Goal: Information Seeking & Learning: Learn about a topic

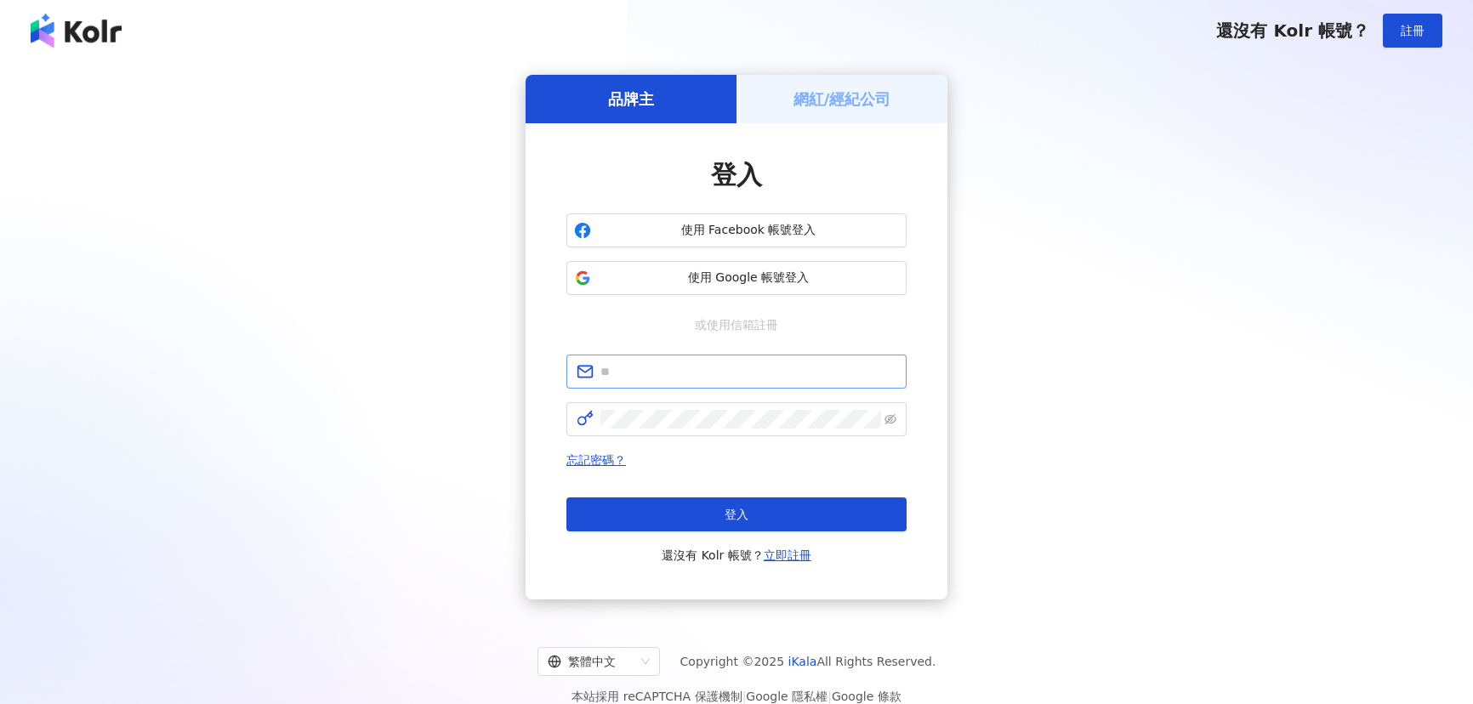
click at [665, 363] on input "text" at bounding box center [749, 371] width 296 height 19
click at [1117, 510] on div "品牌主 網紅/經紀公司 登入 使用 Facebook 帳號登入 使用 Google 帳號登入 或使用信箱註冊 忘記密碼？ 登入 還沒有 Kolr 帳號？ 立即…" at bounding box center [736, 337] width 1432 height 525
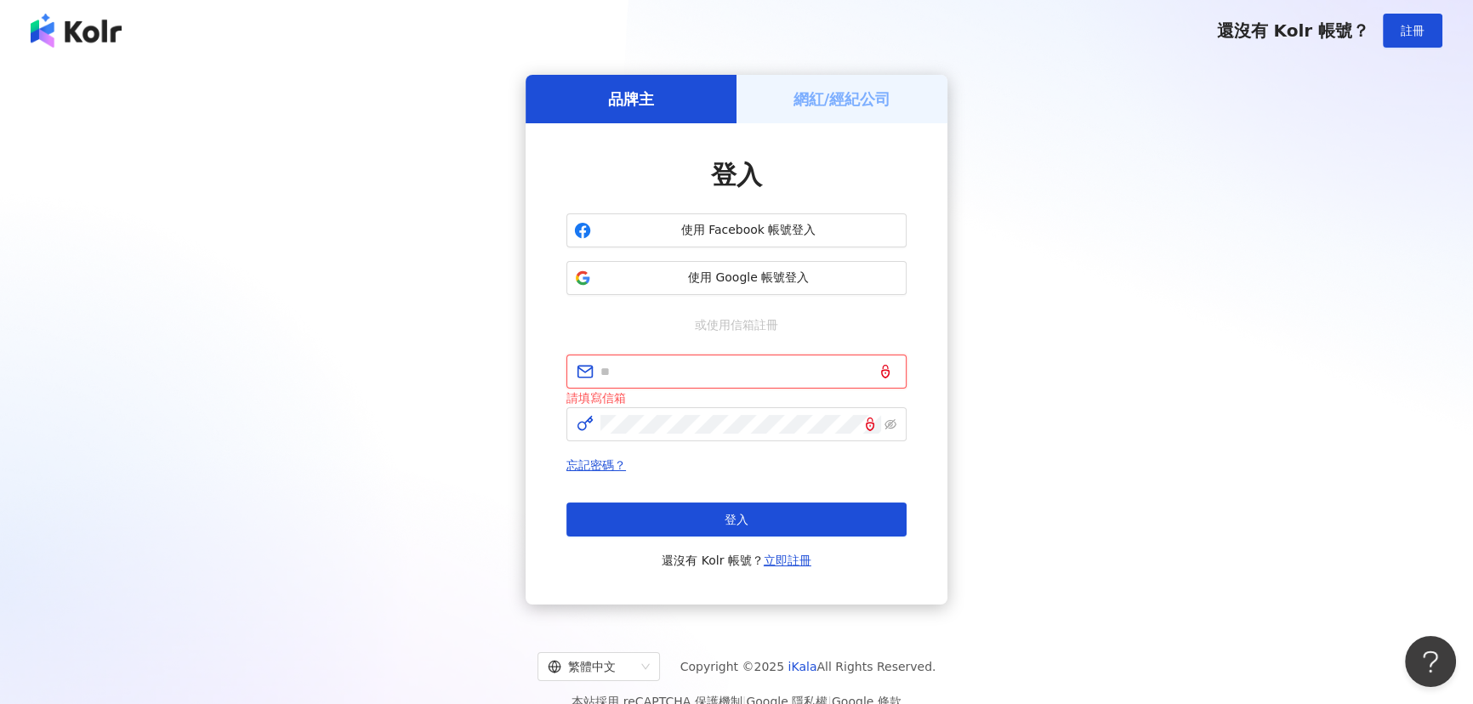
click at [601, 375] on input "text" at bounding box center [749, 371] width 296 height 19
paste input "**********"
type input "**********"
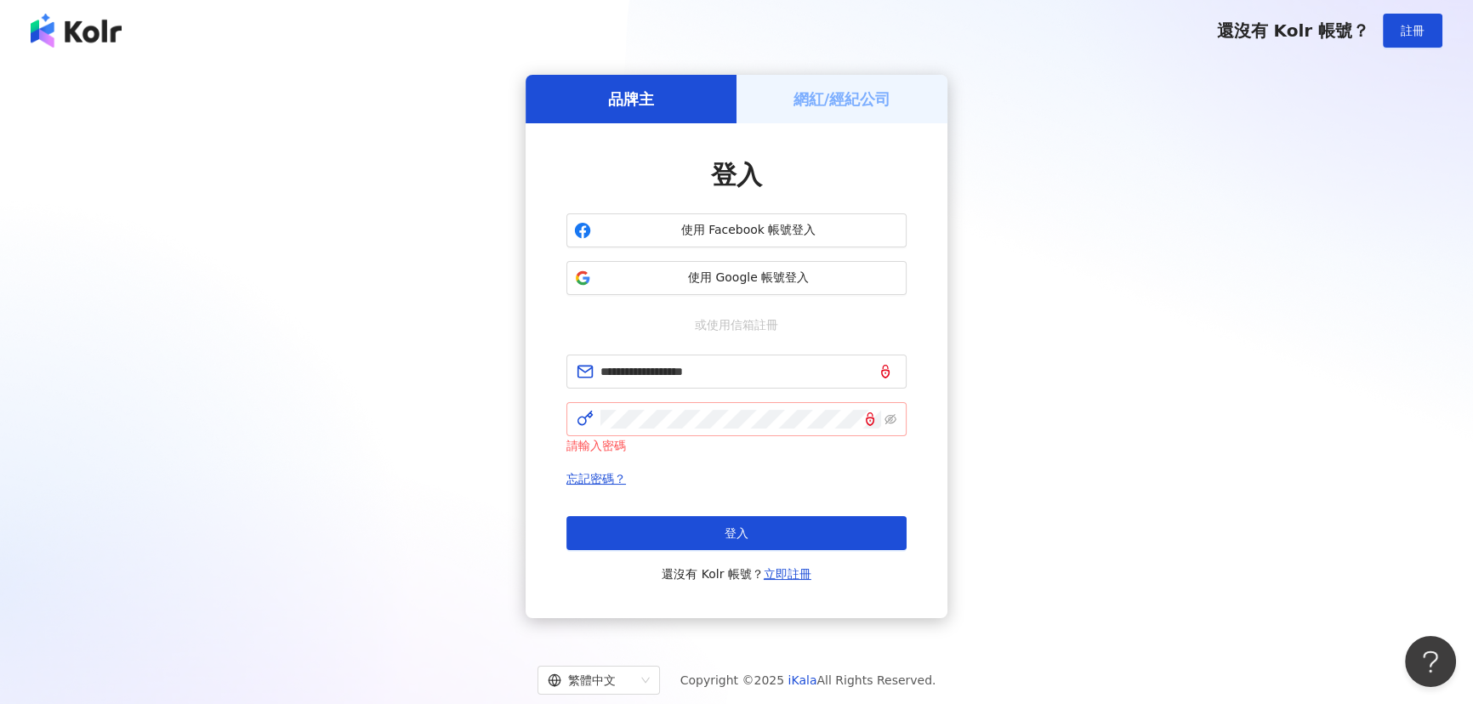
click at [589, 416] on icon at bounding box center [585, 419] width 14 height 14
click at [748, 533] on button "登入" at bounding box center [737, 533] width 340 height 34
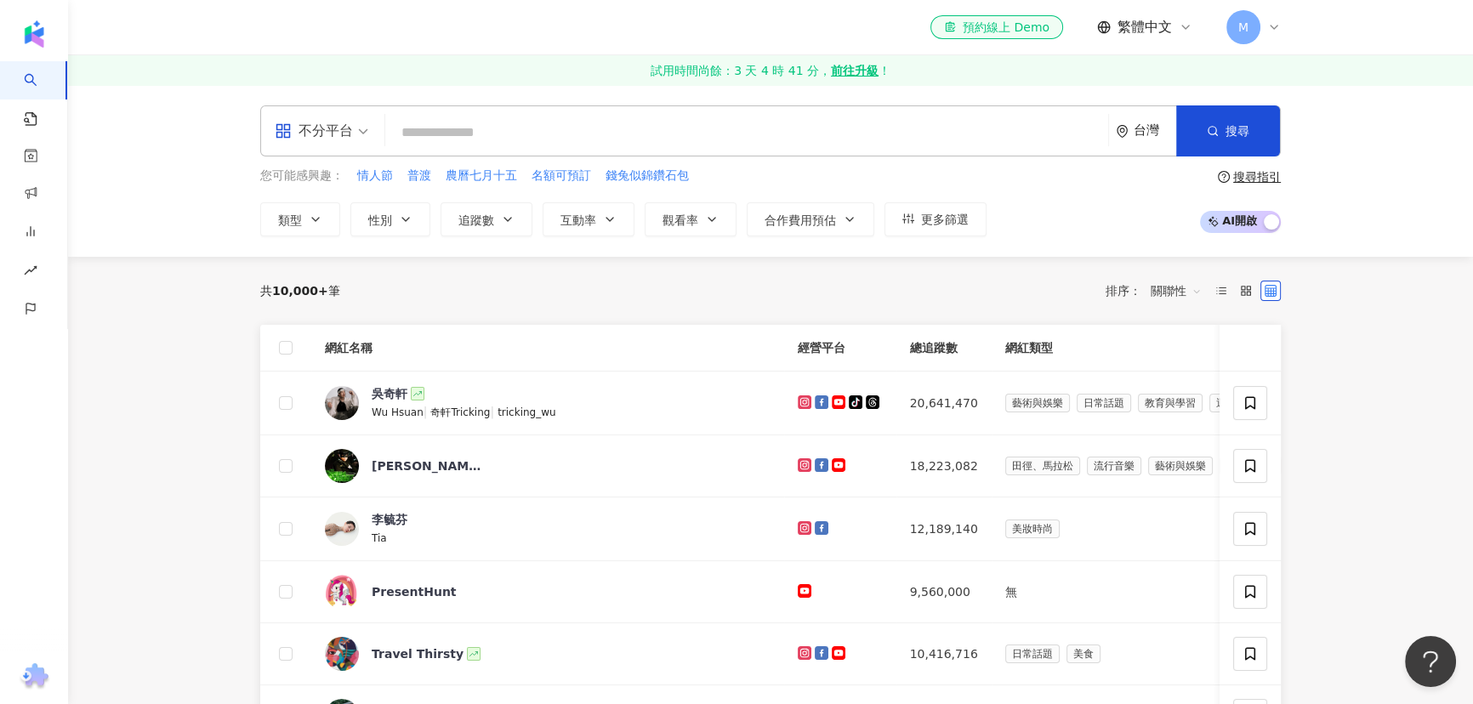
click at [348, 133] on div "不分平台" at bounding box center [314, 130] width 78 height 27
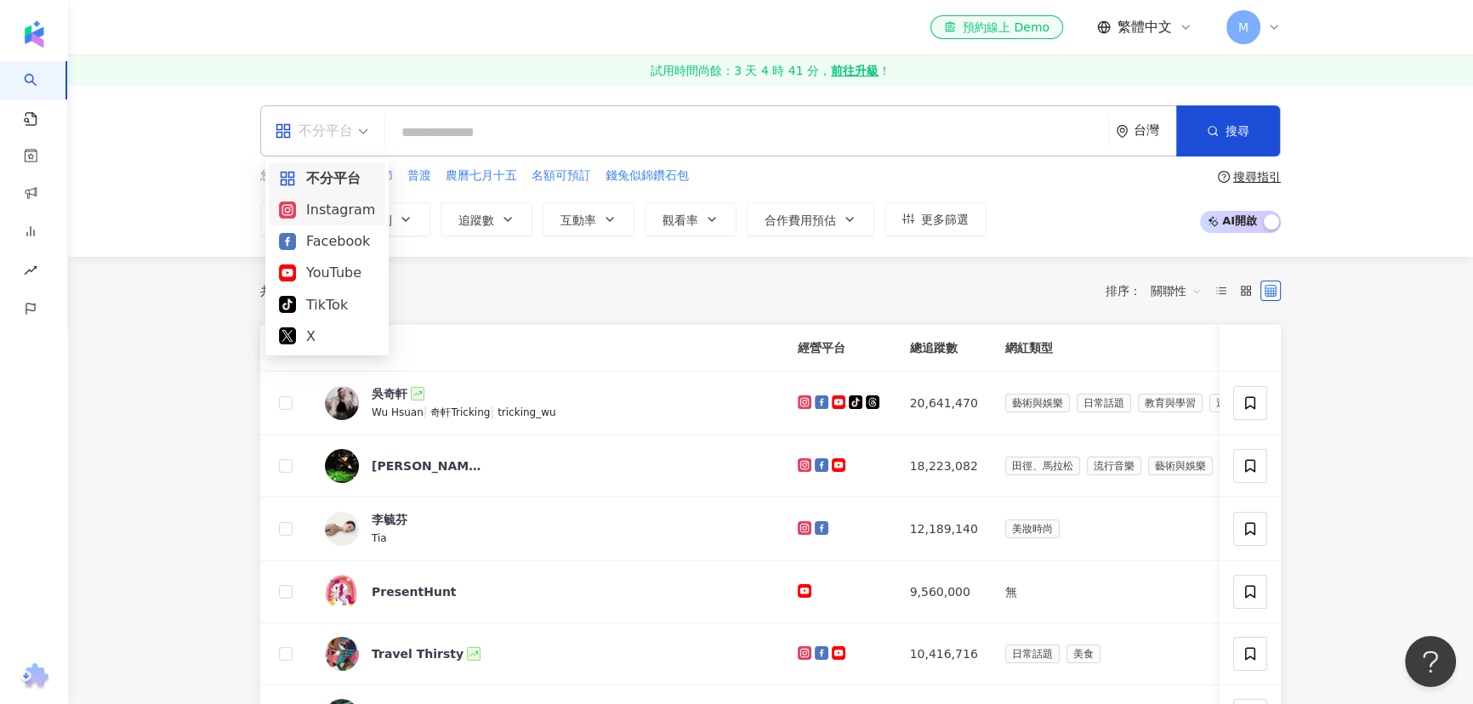
click at [342, 208] on div "Instagram" at bounding box center [327, 209] width 96 height 21
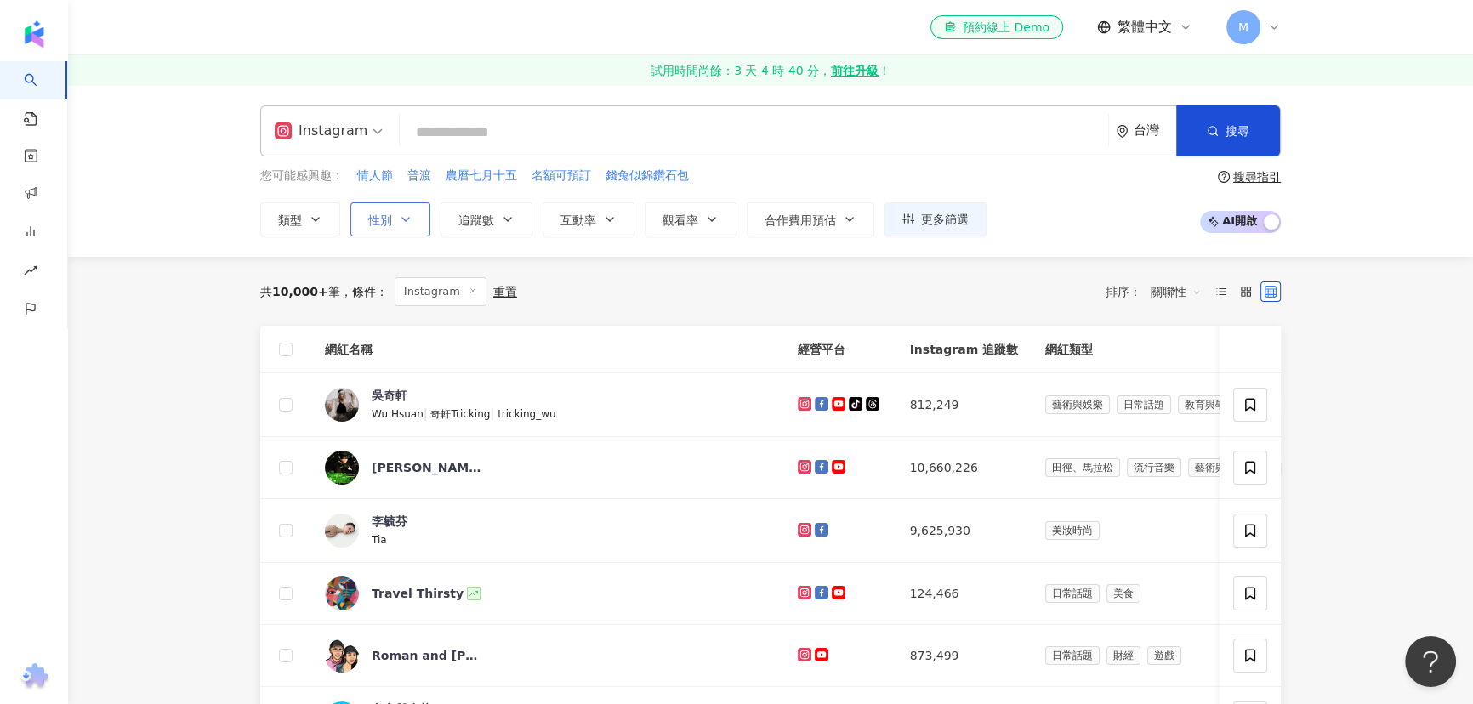
click at [393, 216] on button "性別" at bounding box center [390, 219] width 80 height 34
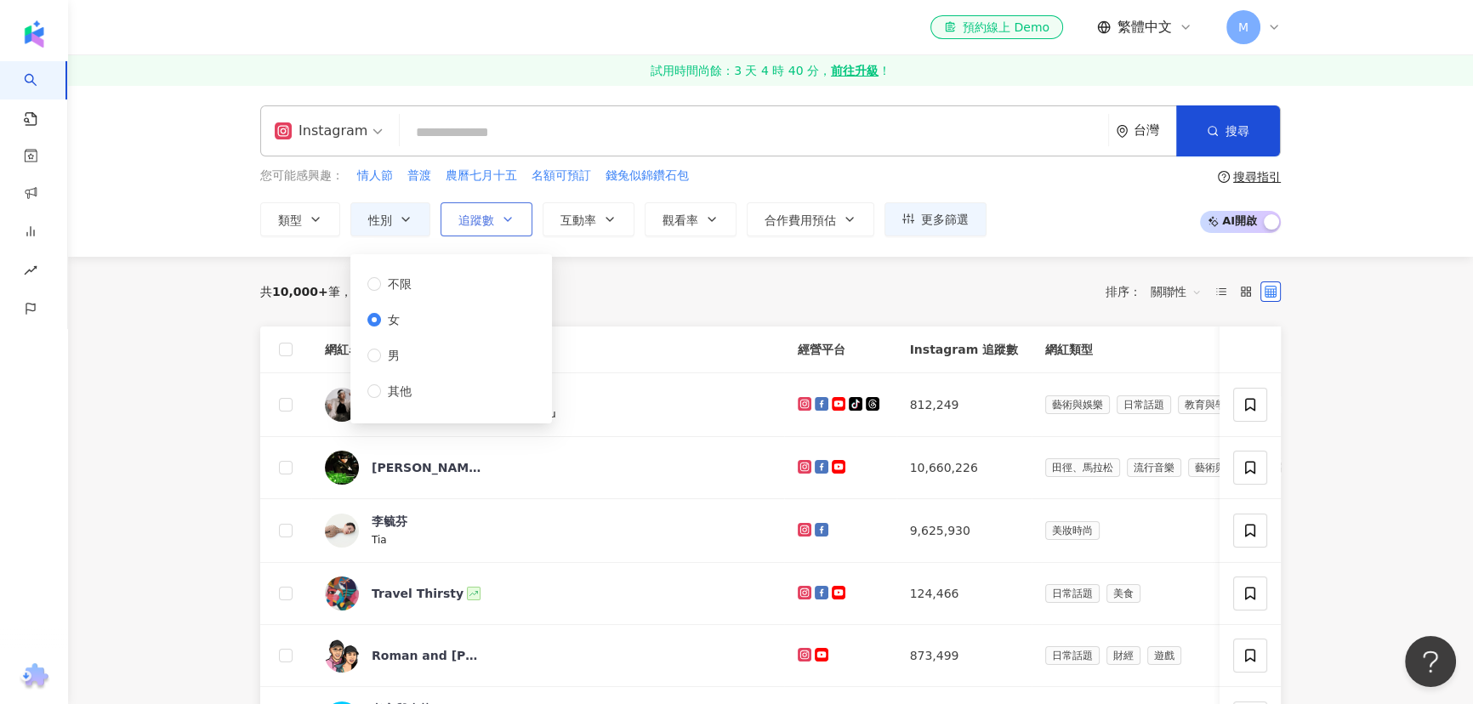
click at [476, 214] on span "追蹤數" at bounding box center [476, 221] width 36 height 14
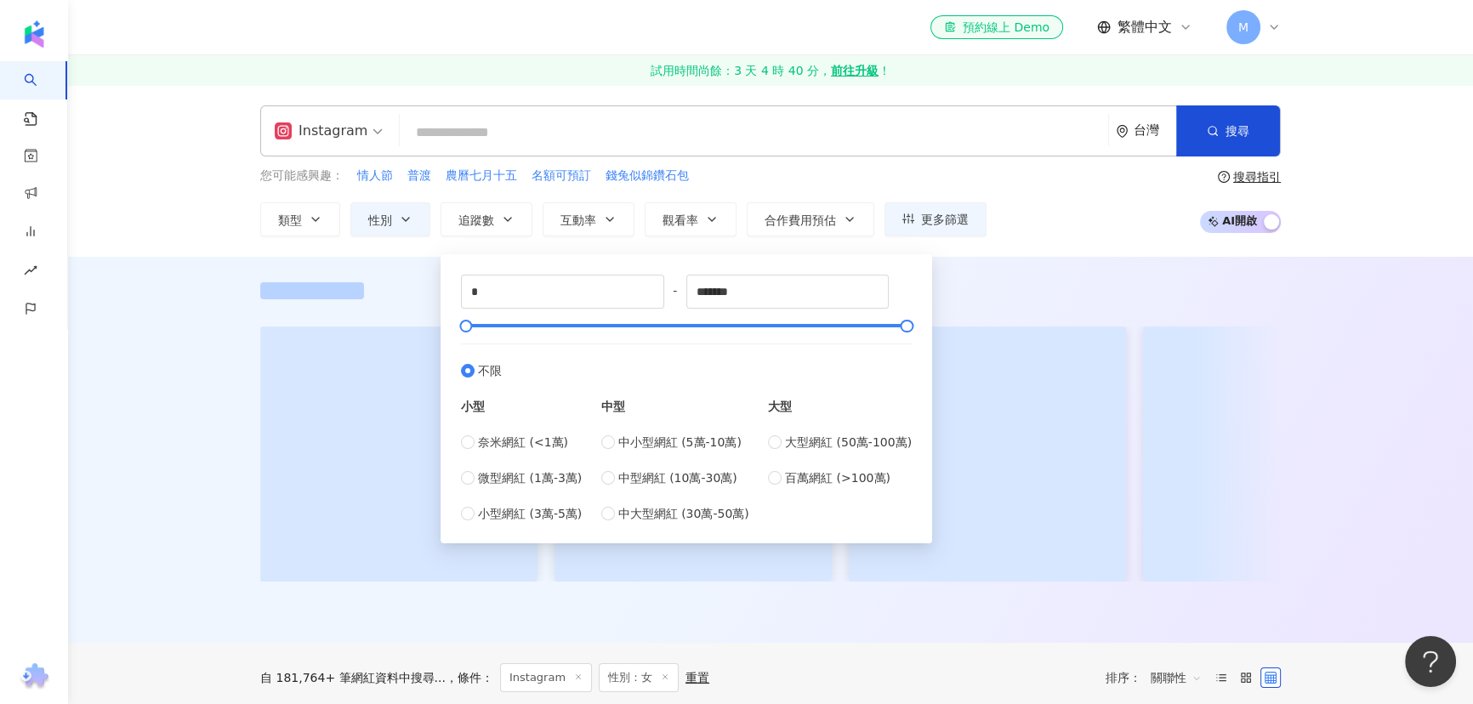
type input "*****"
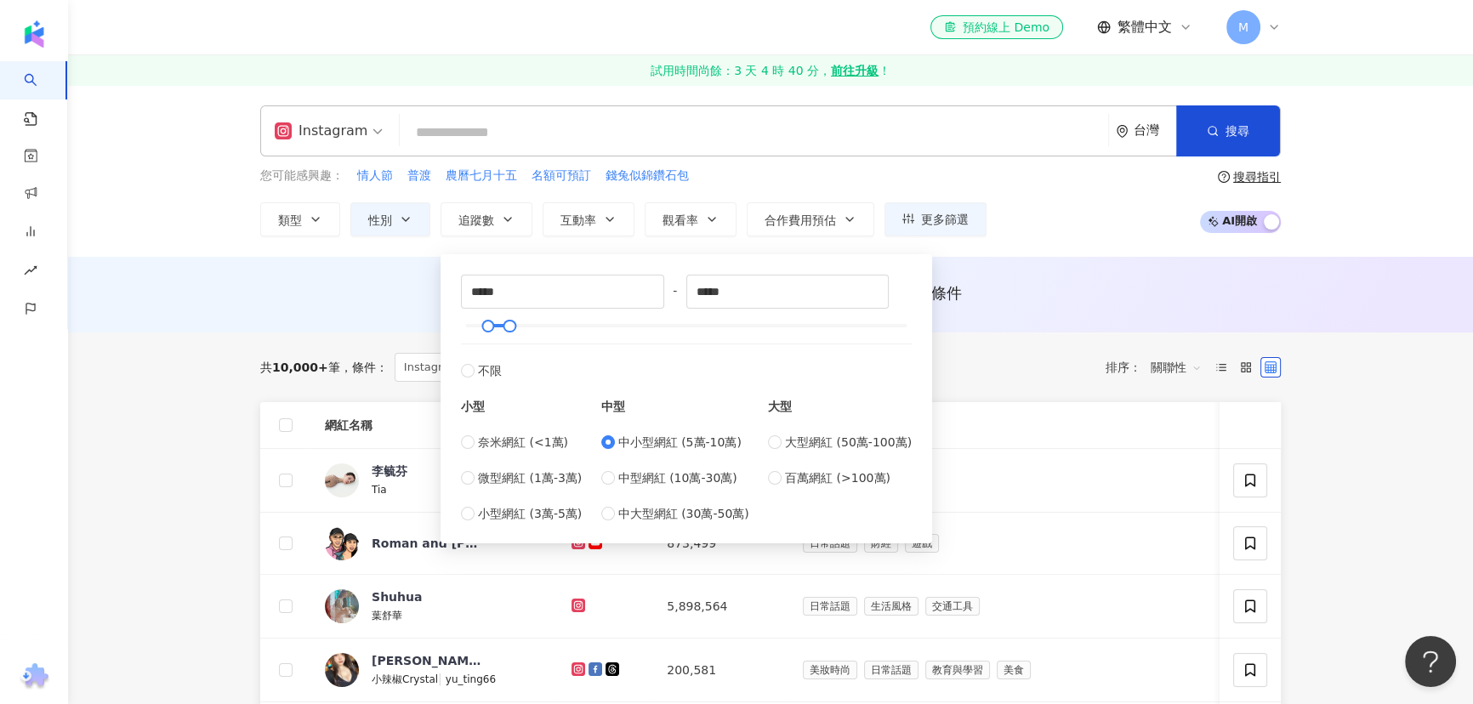
click at [1187, 289] on div "AI 推薦 ： 無結果，請嘗試搜尋其他語言關鍵字或條件" at bounding box center [770, 292] width 1021 height 21
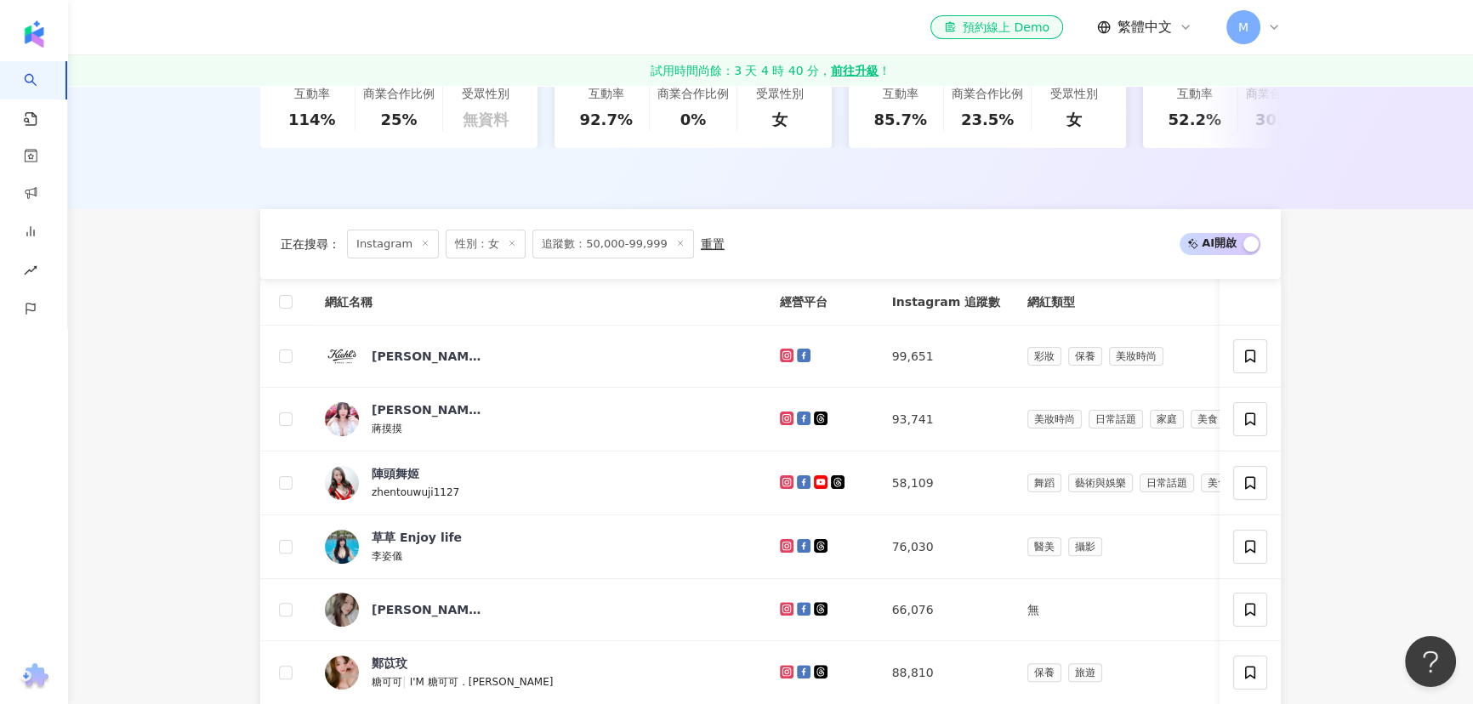
scroll to position [696, 0]
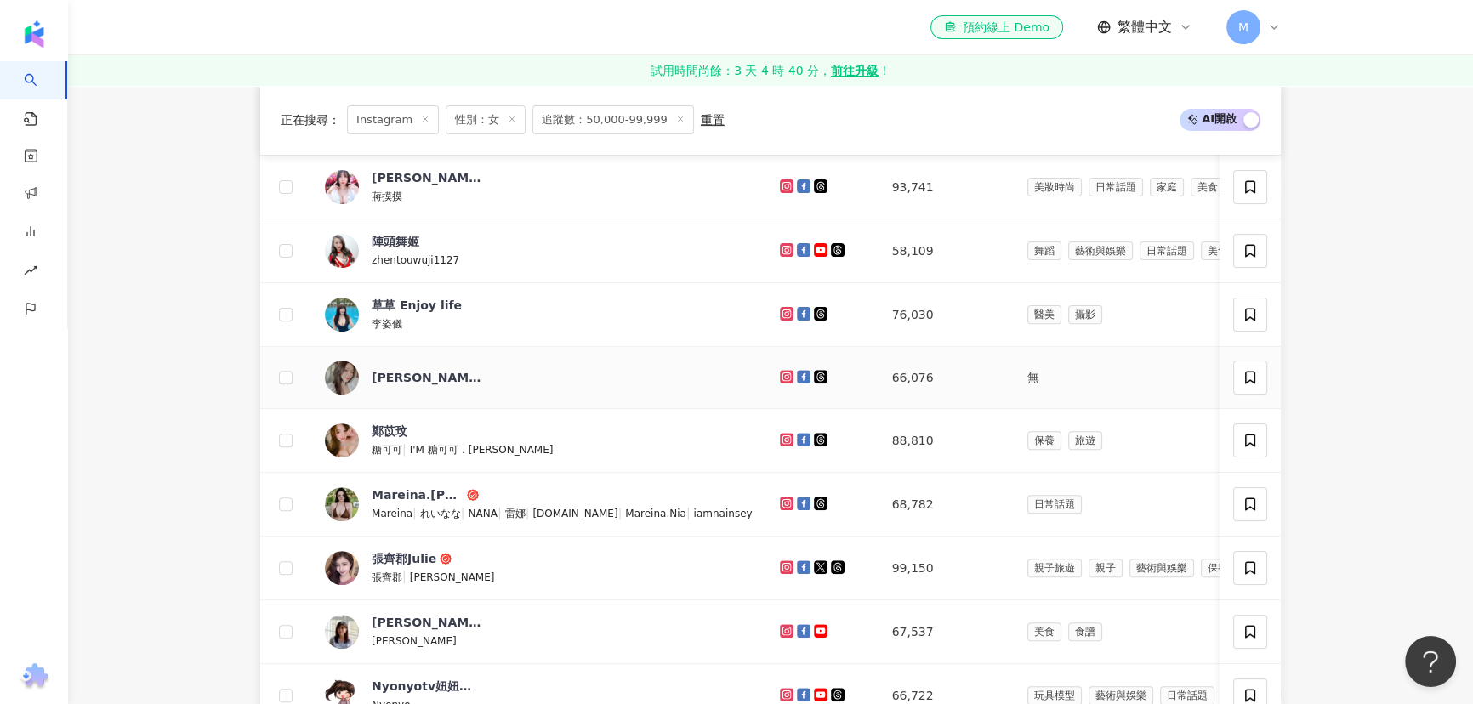
drag, startPoint x: 751, startPoint y: 388, endPoint x: 612, endPoint y: 421, distance: 142.6
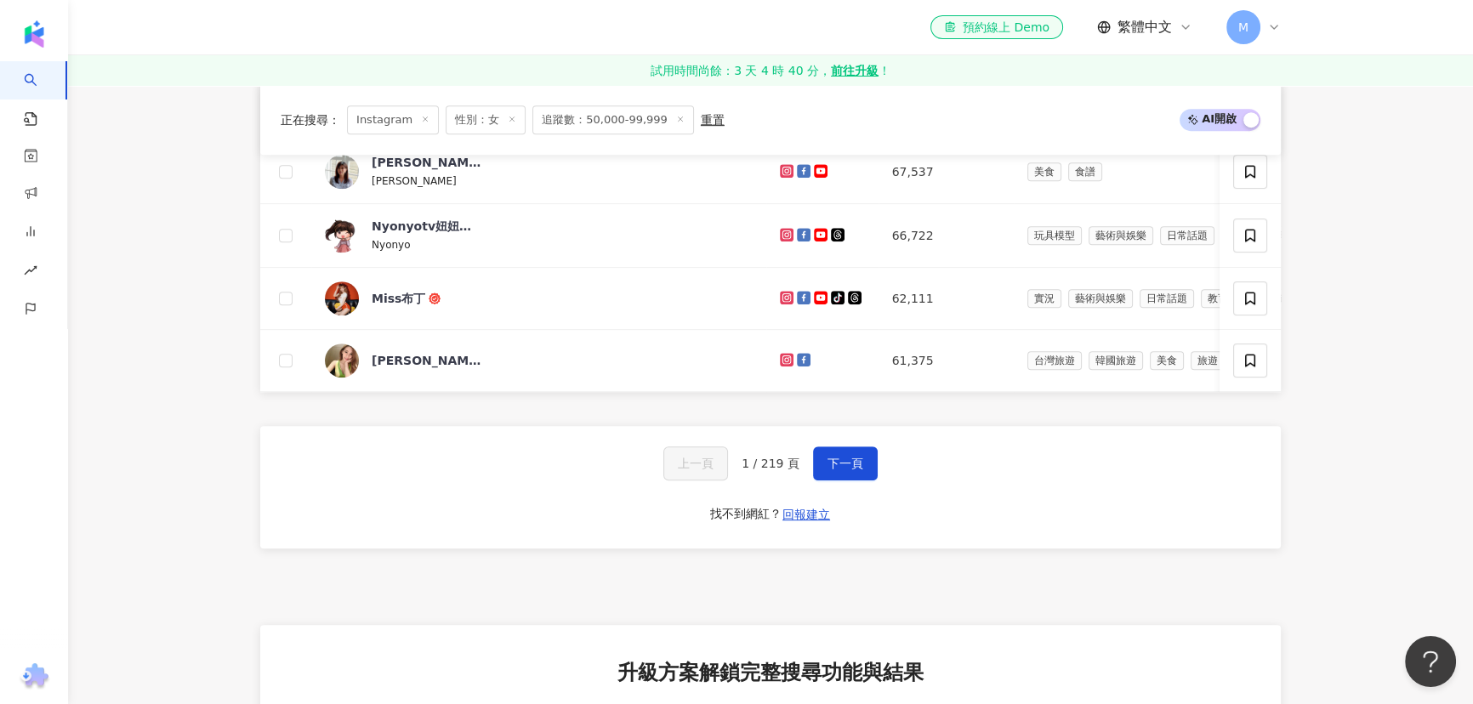
scroll to position [1159, 0]
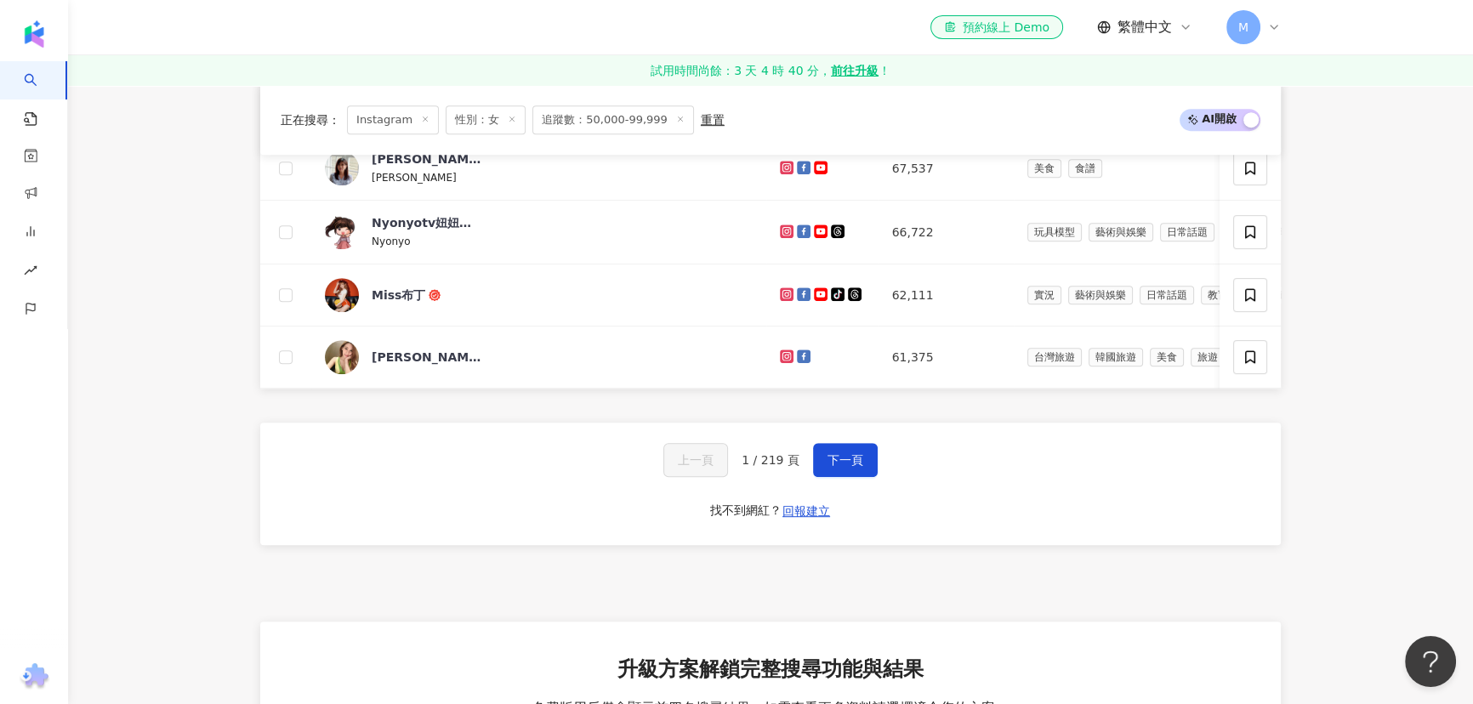
click at [848, 467] on span "下一頁" at bounding box center [846, 460] width 36 height 14
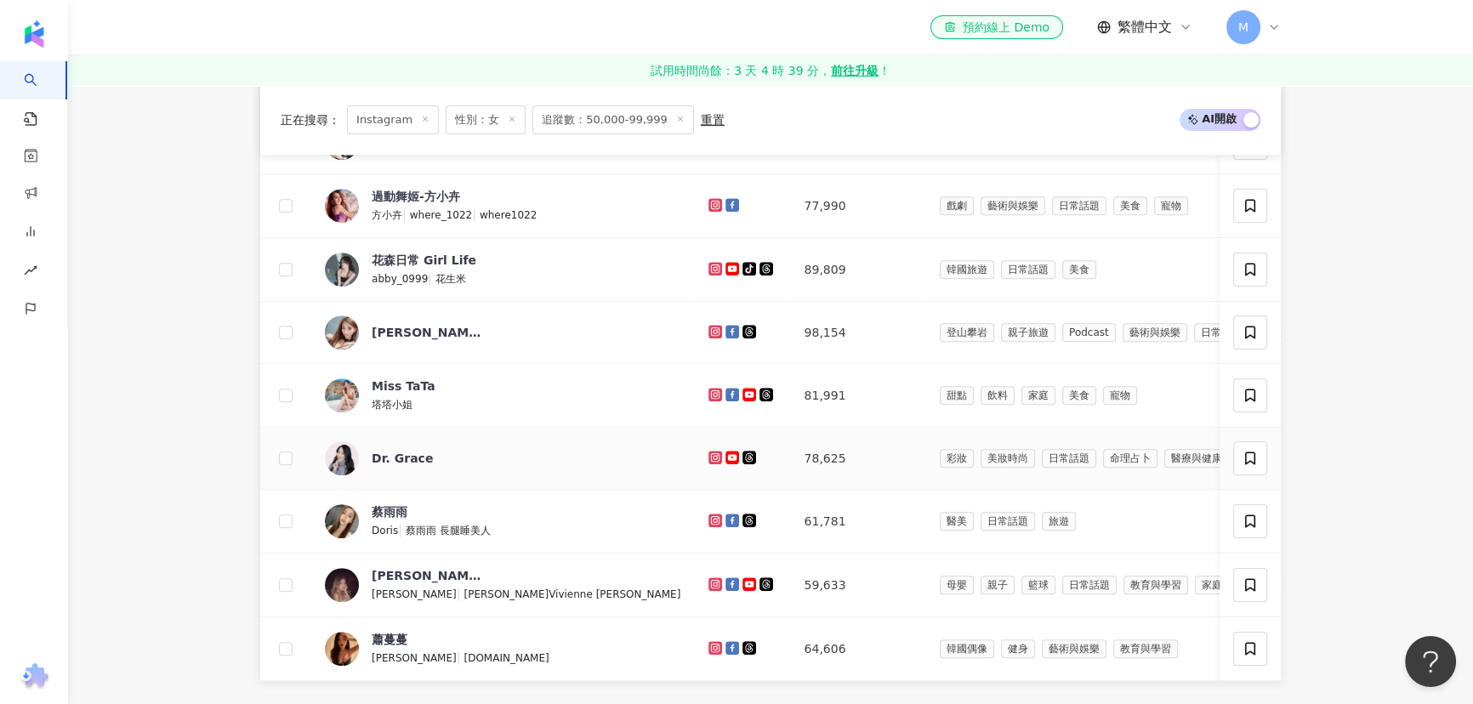
scroll to position [1098, 0]
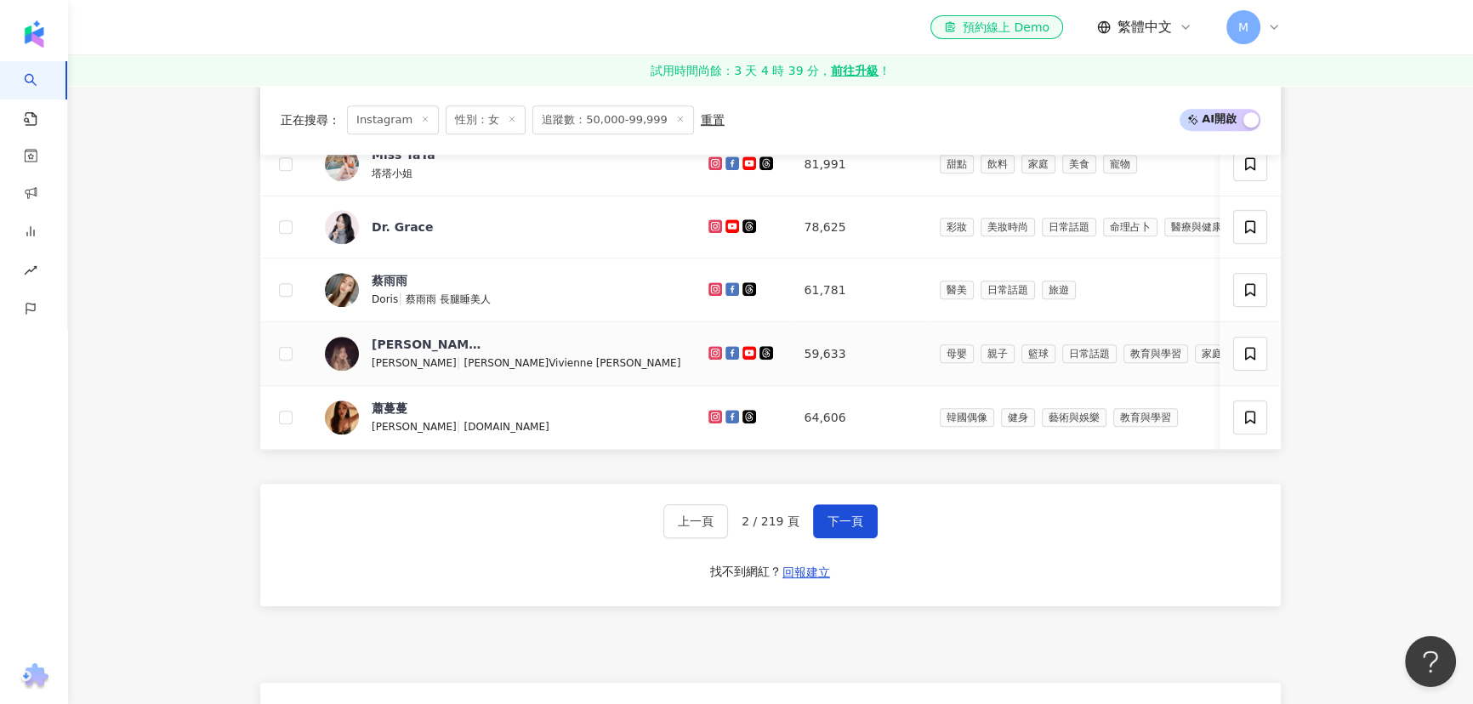
drag, startPoint x: 604, startPoint y: 361, endPoint x: 625, endPoint y: 361, distance: 21.3
click at [851, 528] on span "下一頁" at bounding box center [846, 522] width 36 height 14
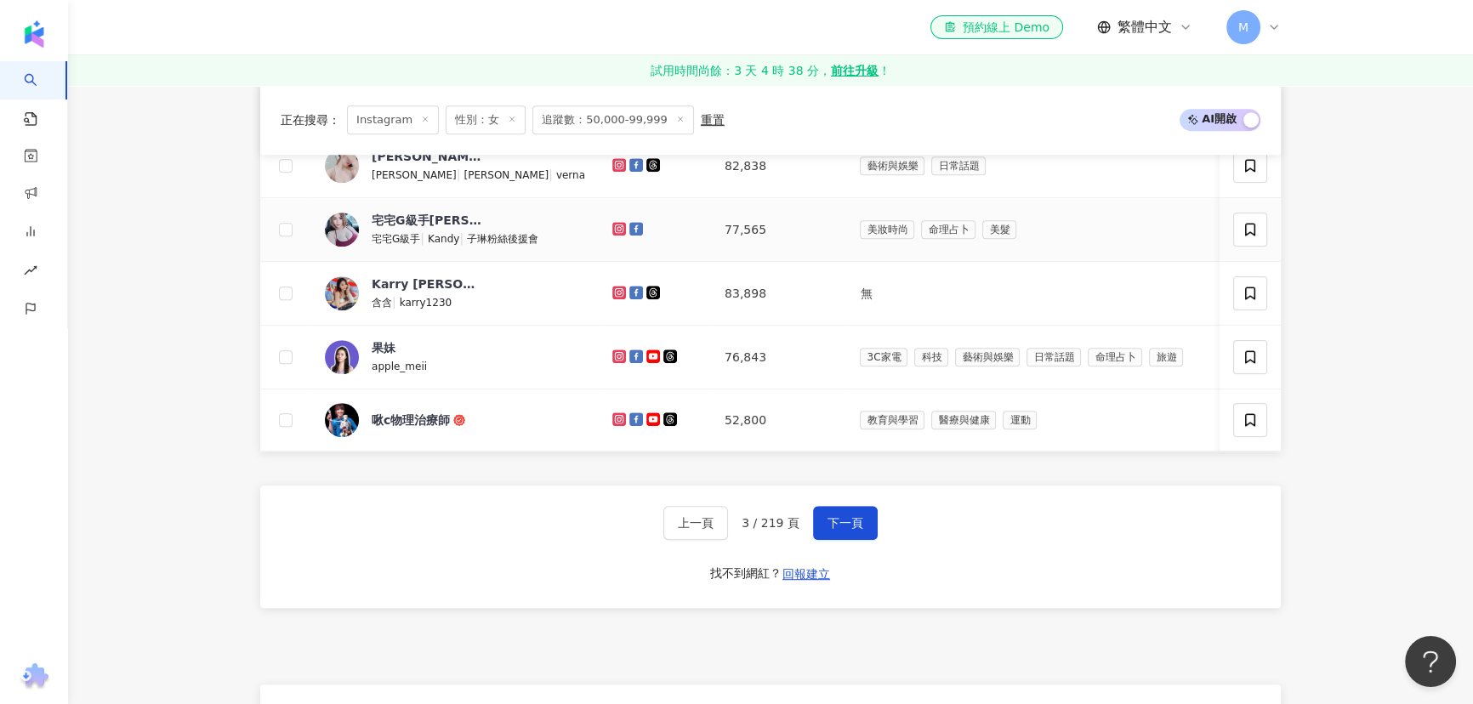
drag, startPoint x: 589, startPoint y: 238, endPoint x: 603, endPoint y: 280, distance: 43.8
click at [847, 530] on span "下一頁" at bounding box center [846, 523] width 36 height 14
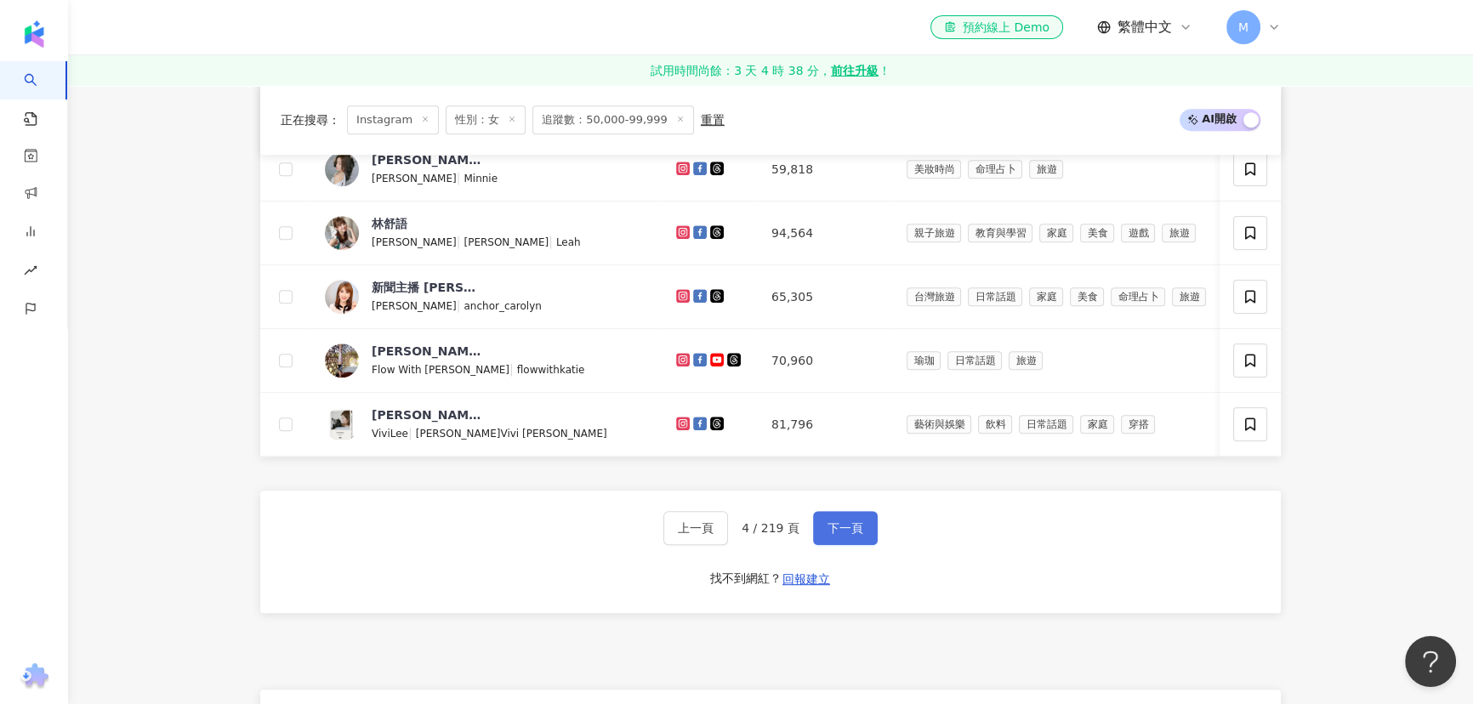
click at [842, 535] on span "下一頁" at bounding box center [846, 528] width 36 height 14
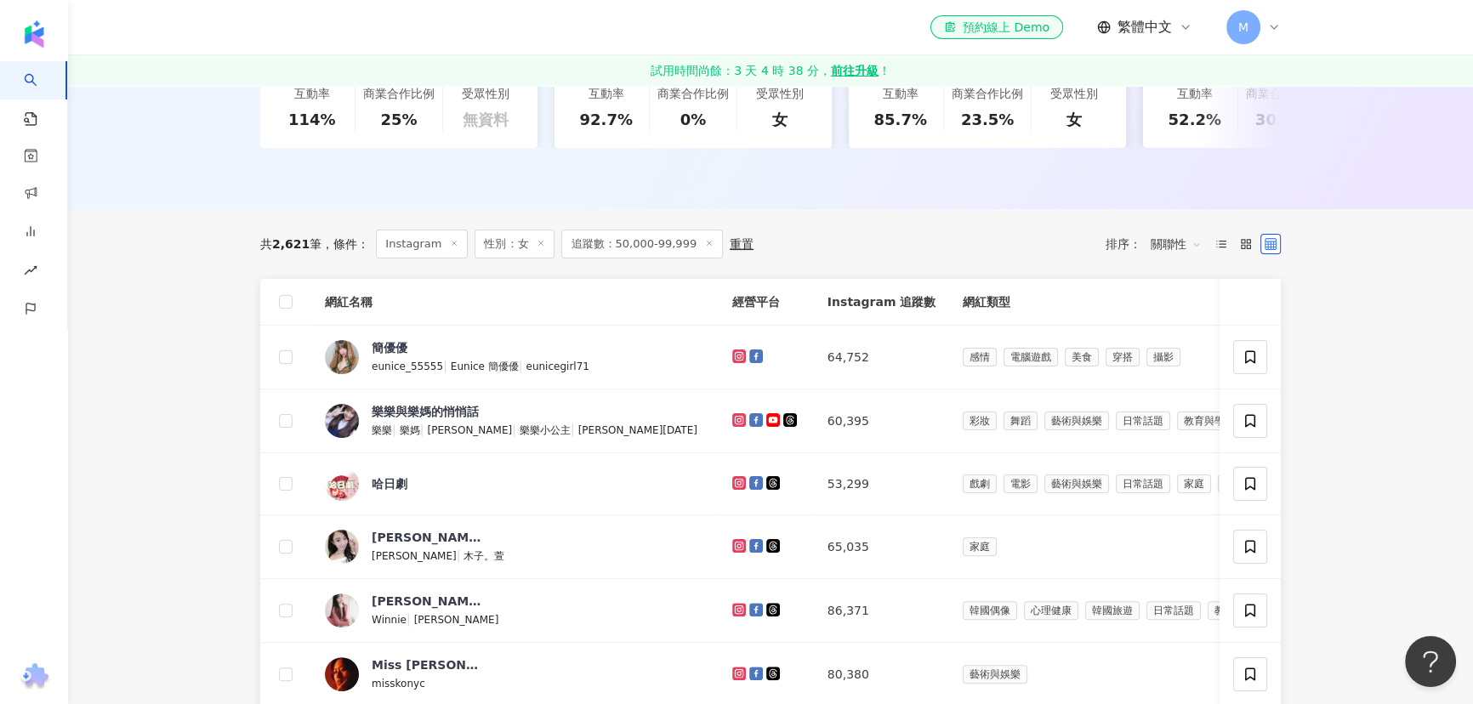
scroll to position [696, 0]
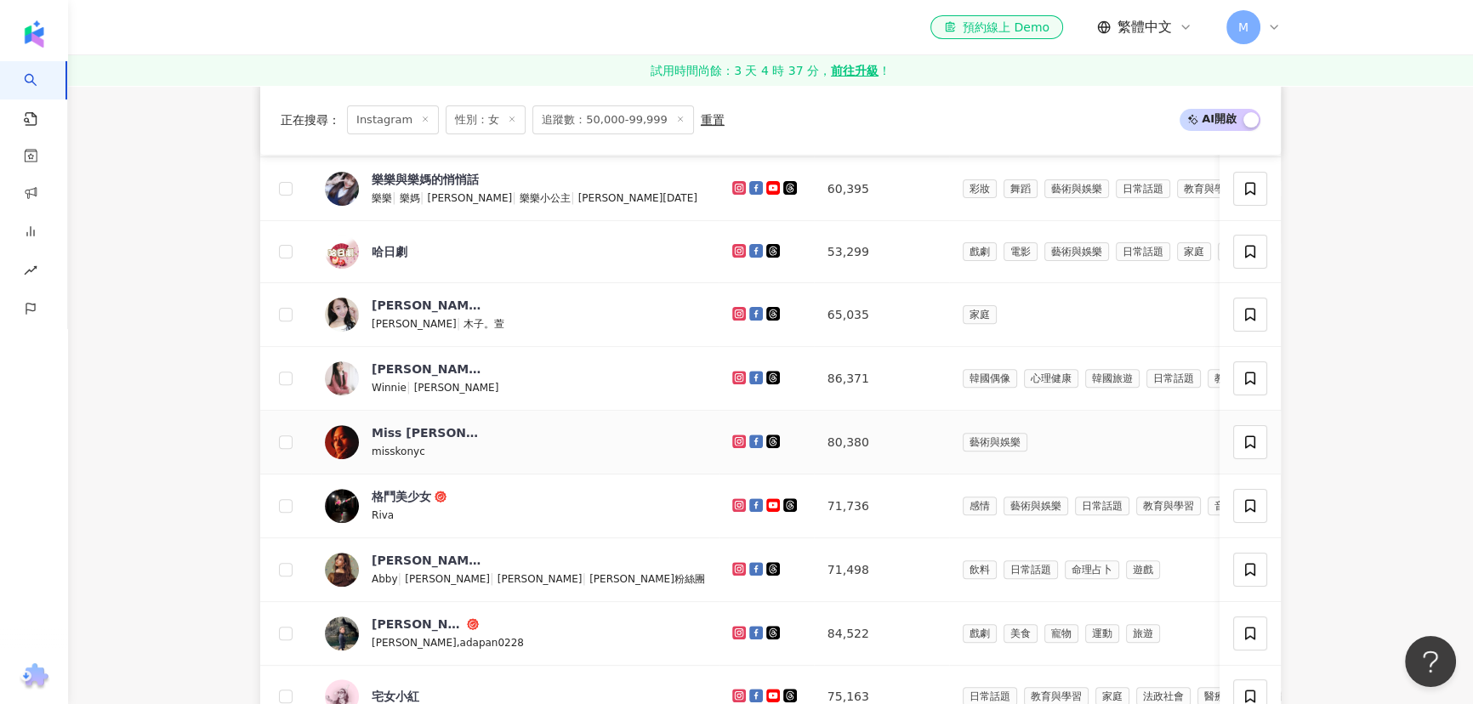
drag, startPoint x: 653, startPoint y: 452, endPoint x: 648, endPoint y: 459, distance: 9.2
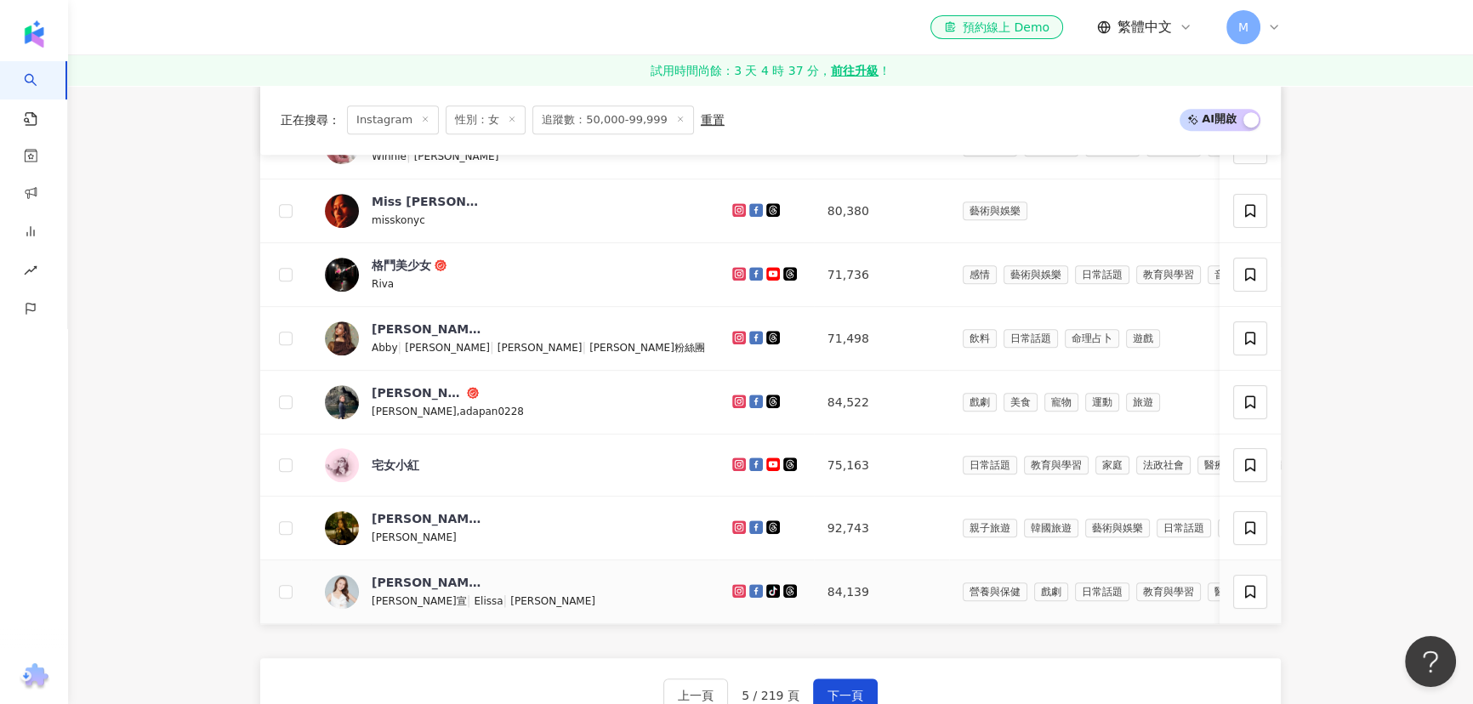
scroll to position [1159, 0]
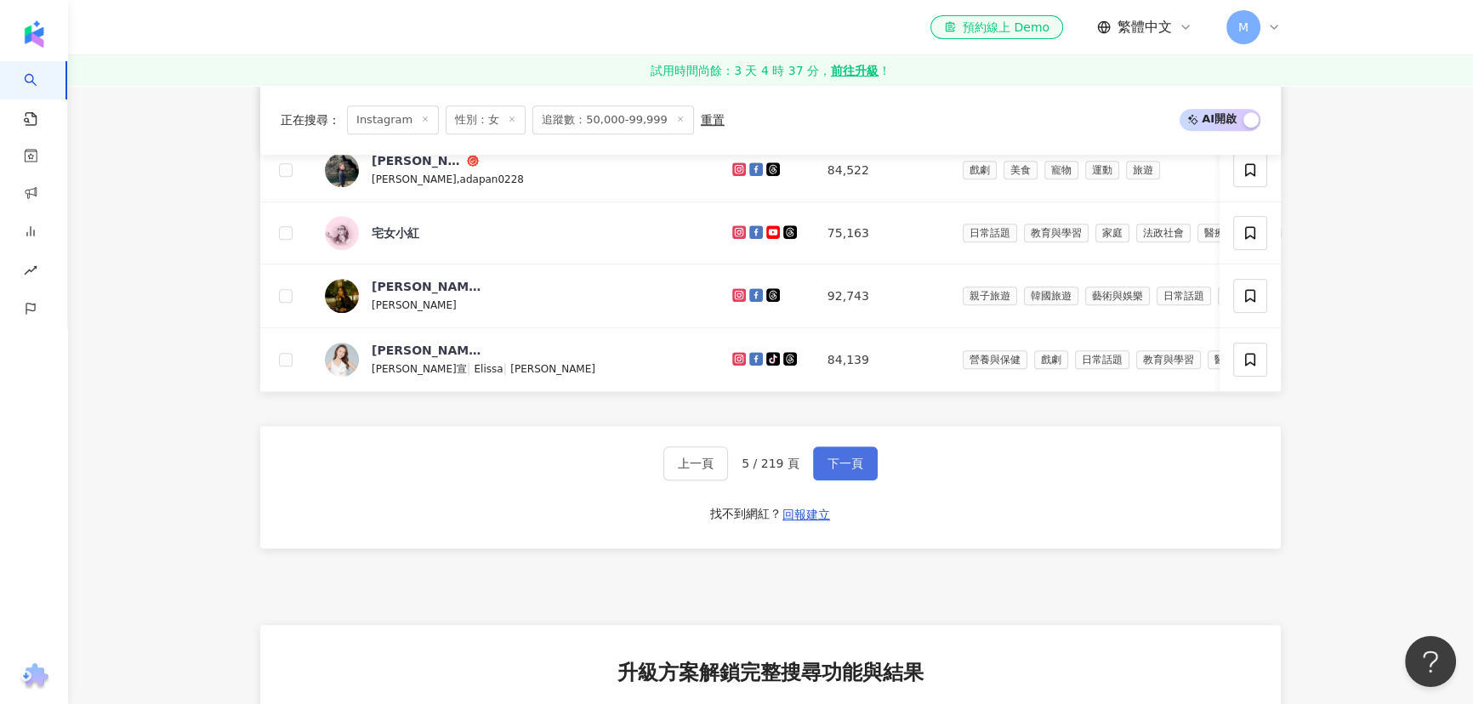
click at [852, 470] on span "下一頁" at bounding box center [846, 464] width 36 height 14
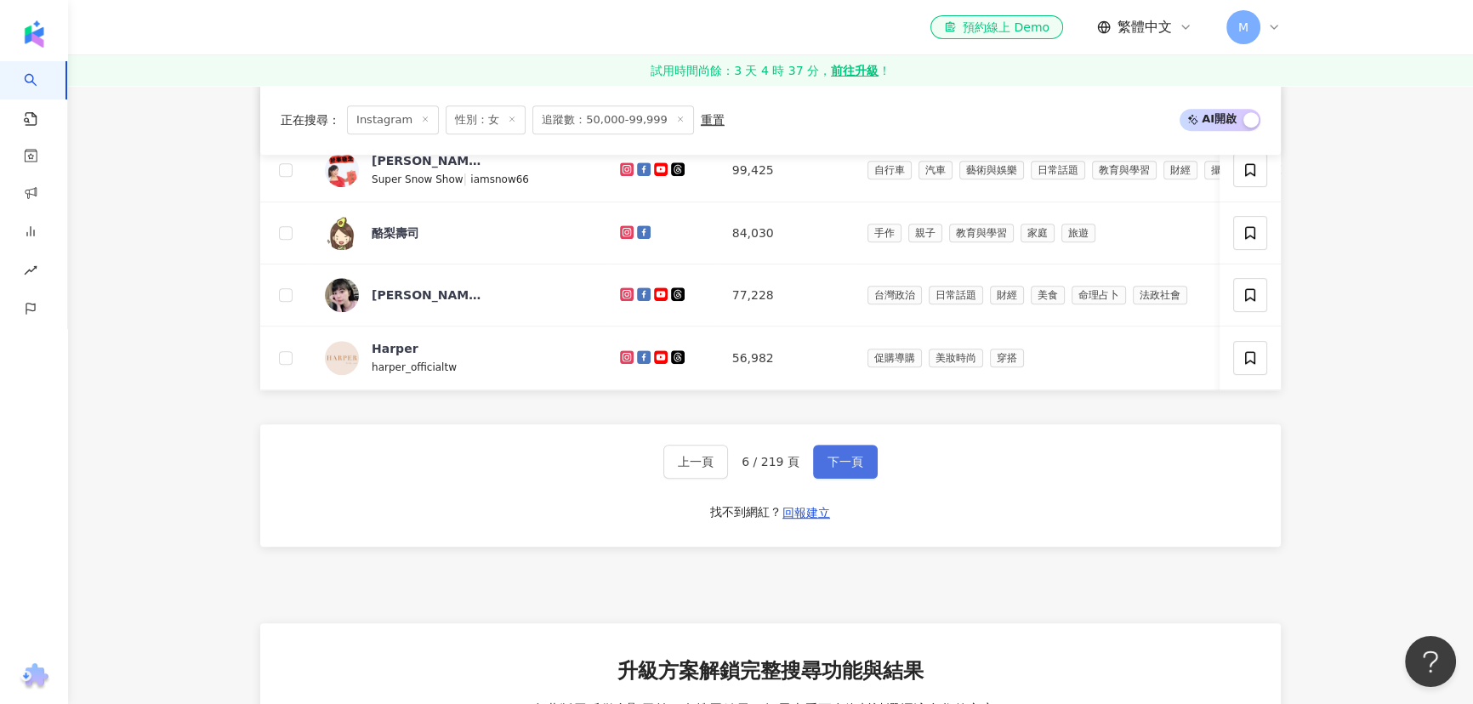
click at [842, 469] on span "下一頁" at bounding box center [846, 462] width 36 height 14
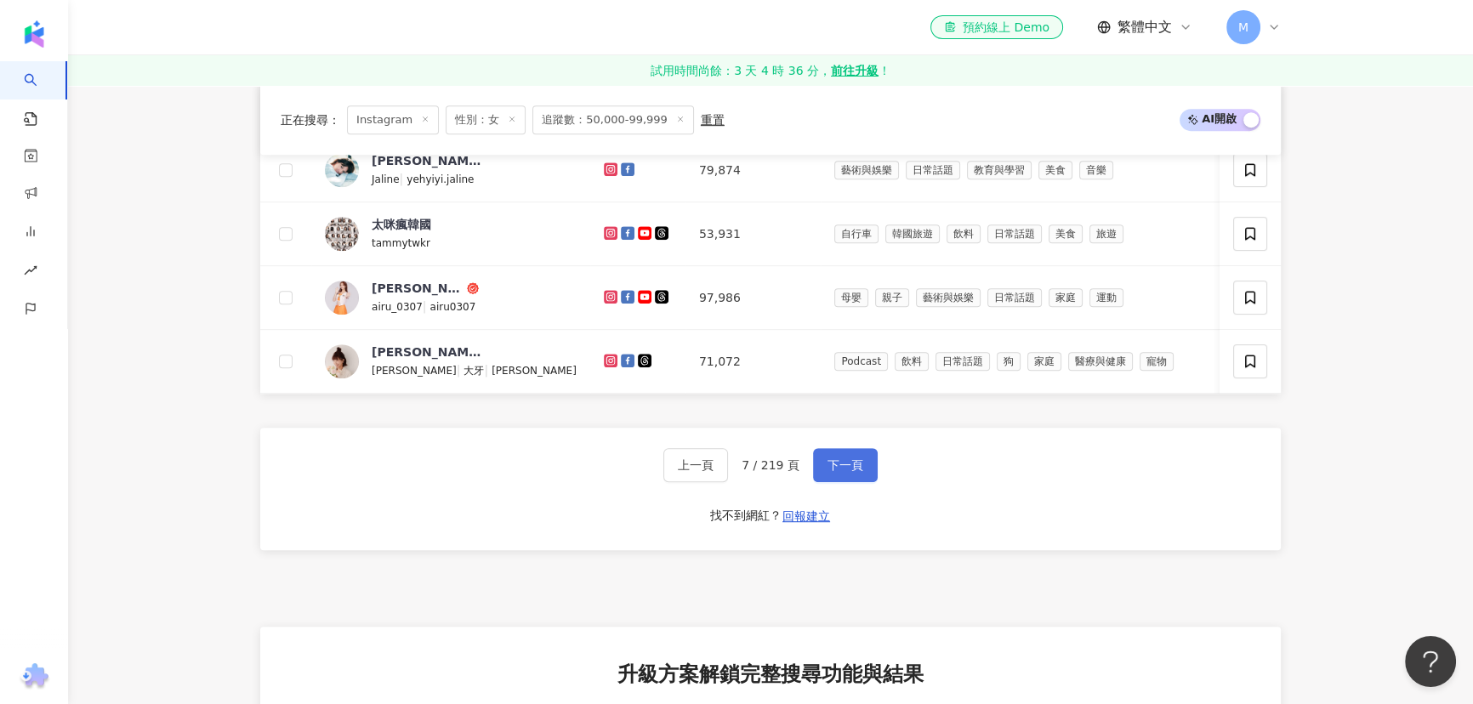
click at [855, 472] on span "下一頁" at bounding box center [846, 465] width 36 height 14
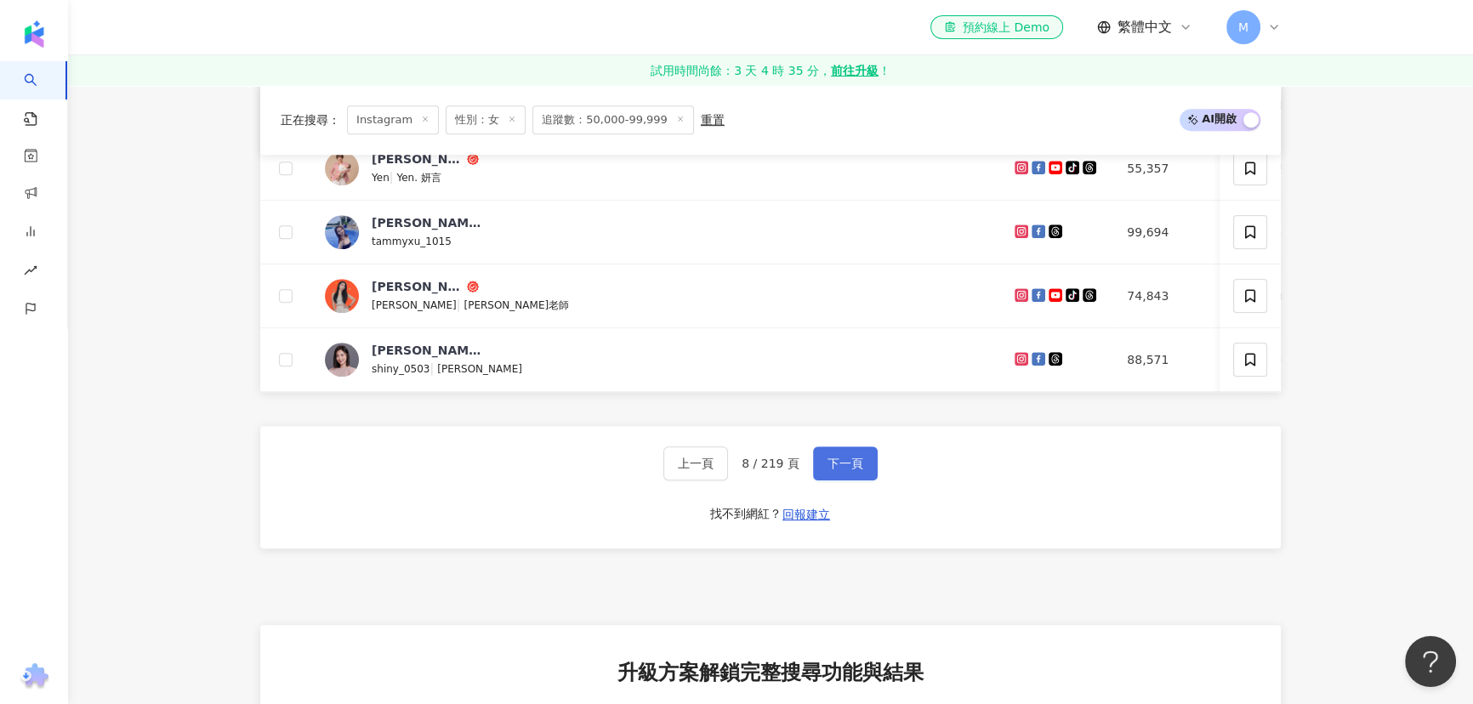
click at [859, 481] on button "下一頁" at bounding box center [845, 464] width 65 height 34
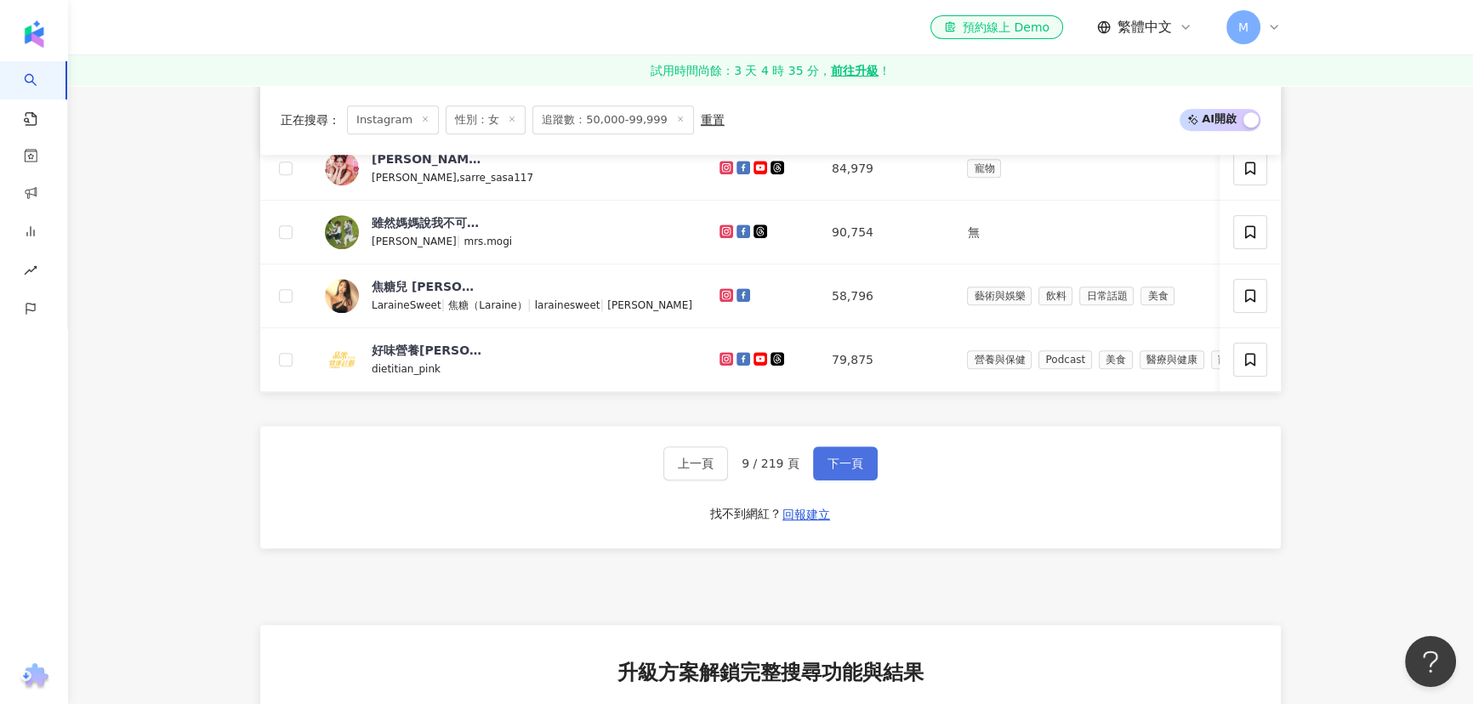
click at [845, 470] on span "下一頁" at bounding box center [846, 464] width 36 height 14
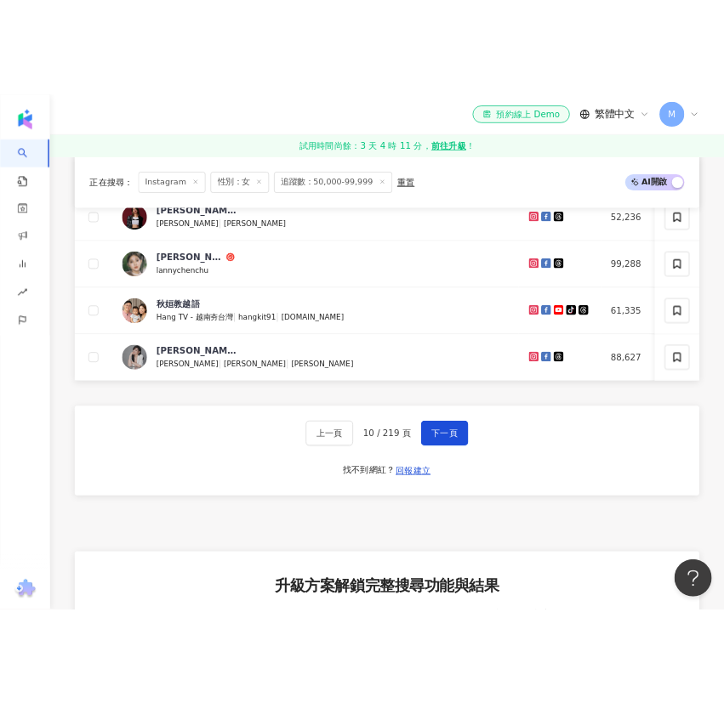
scroll to position [1204, 0]
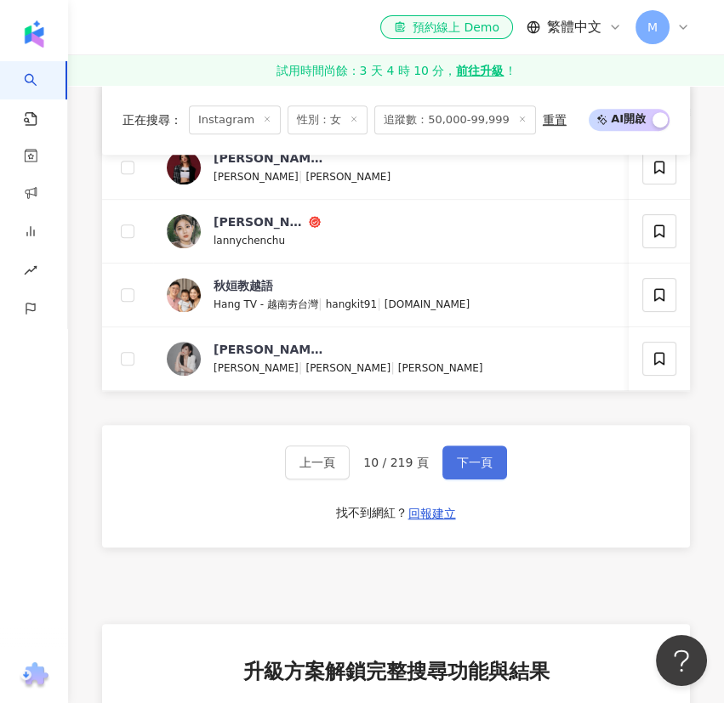
click at [485, 470] on span "下一頁" at bounding box center [475, 463] width 36 height 14
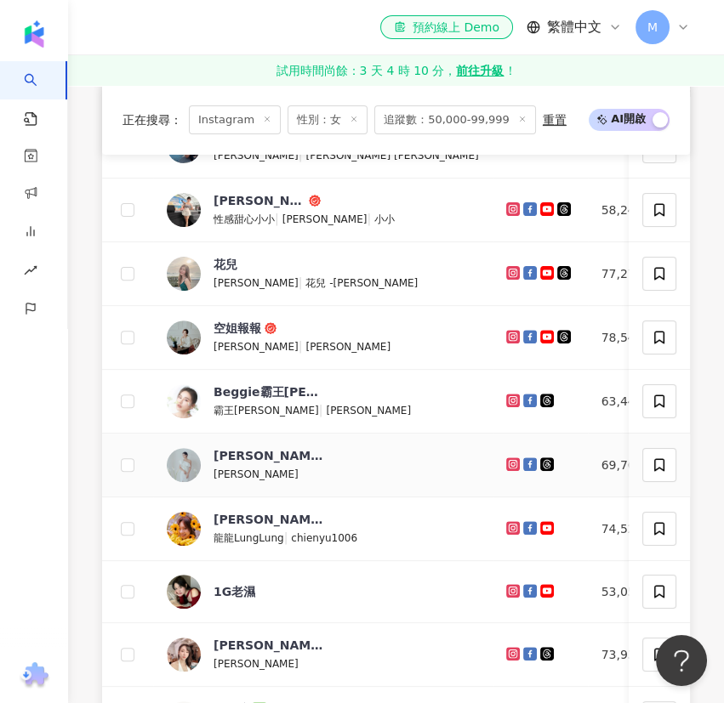
scroll to position [951, 0]
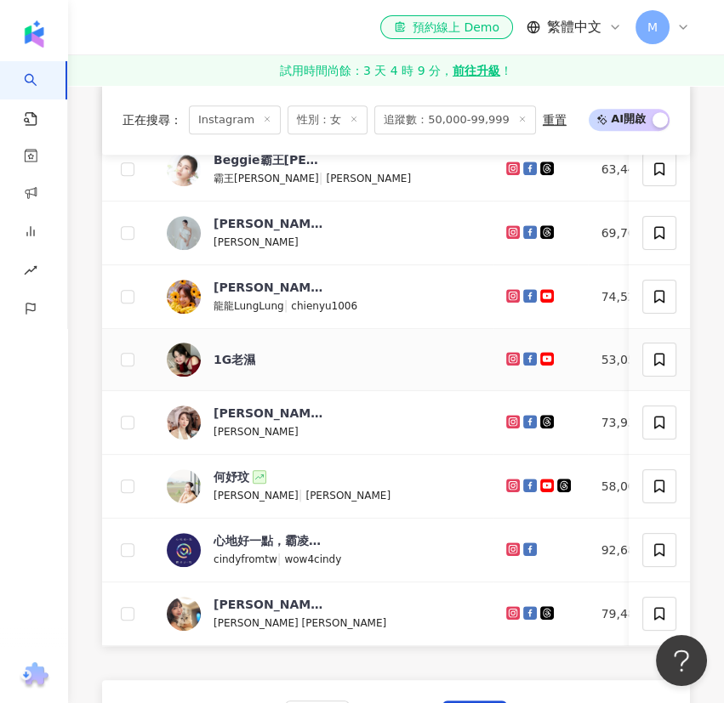
drag, startPoint x: 404, startPoint y: 366, endPoint x: 429, endPoint y: 383, distance: 30.0
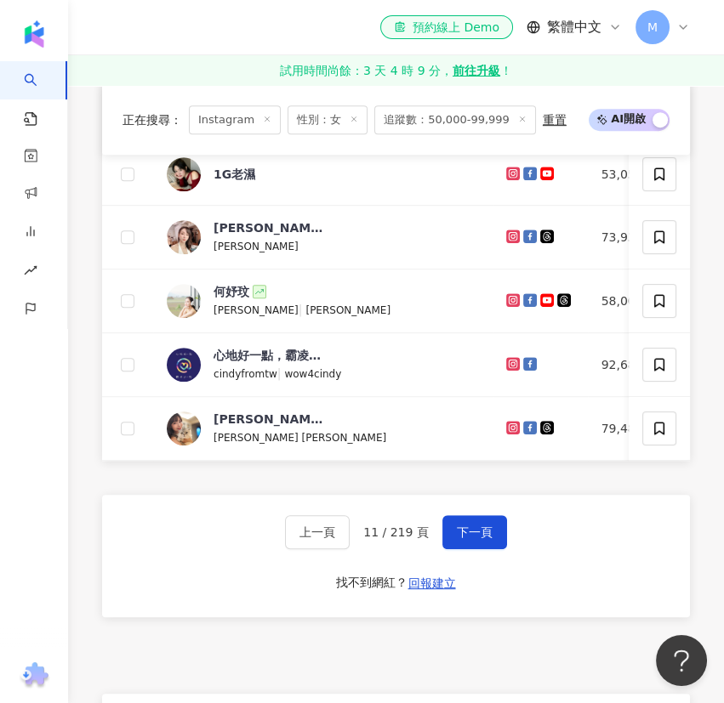
scroll to position [1182, 0]
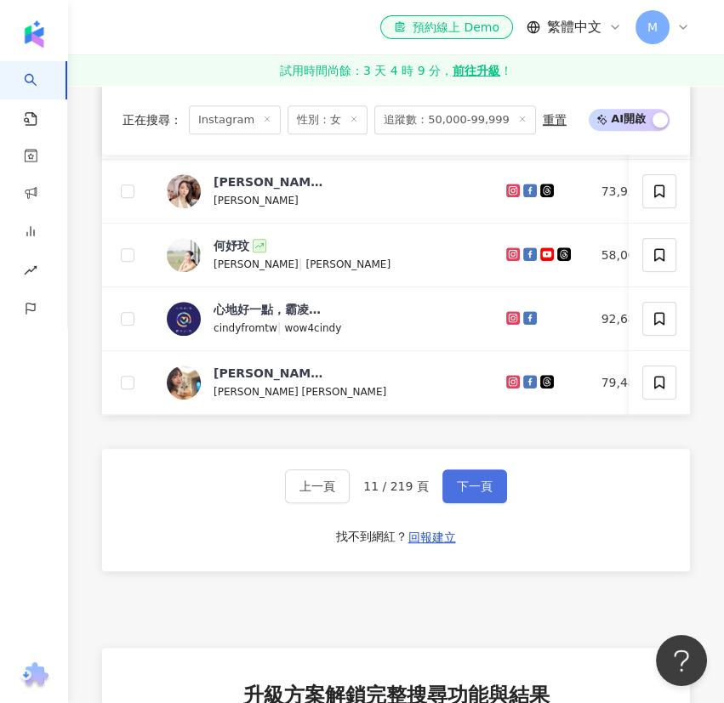
click at [476, 497] on button "下一頁" at bounding box center [474, 487] width 65 height 34
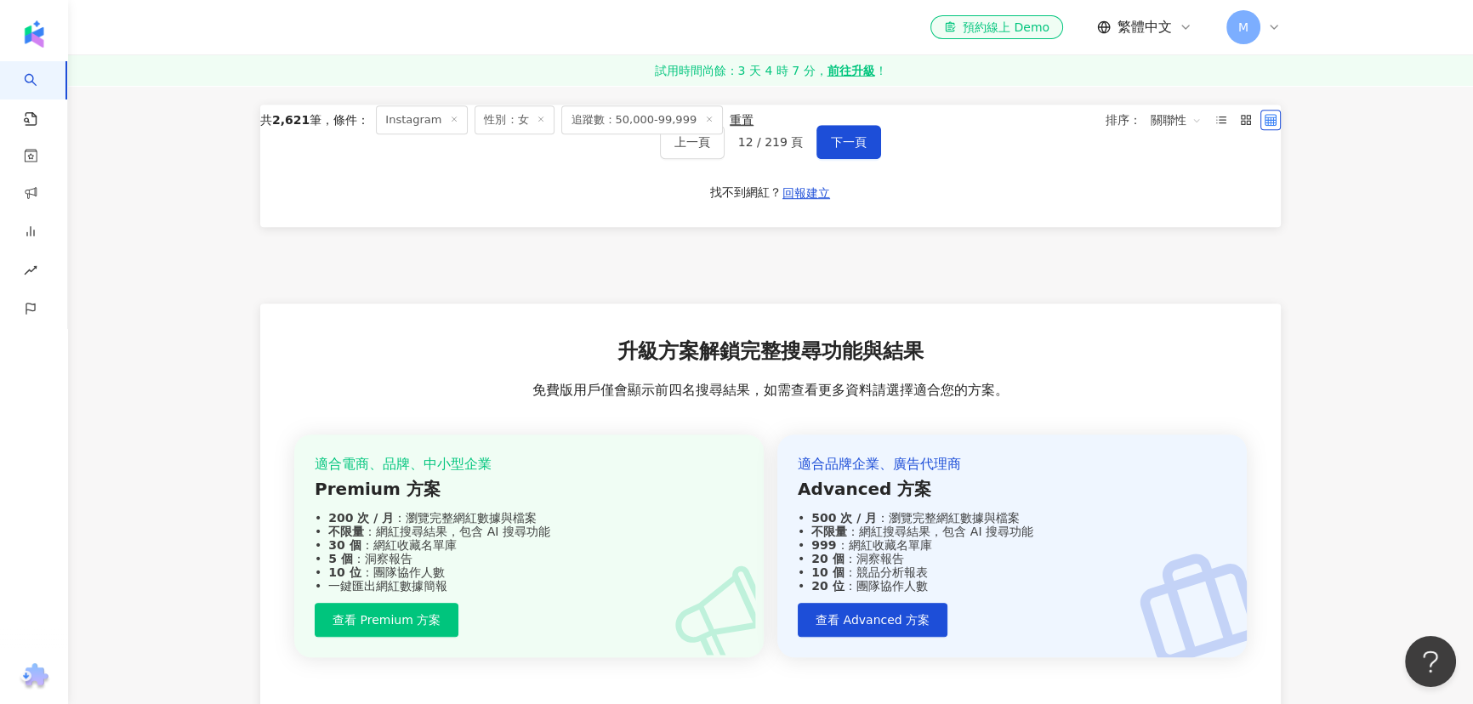
scroll to position [0, 0]
